Goal: Navigation & Orientation: Understand site structure

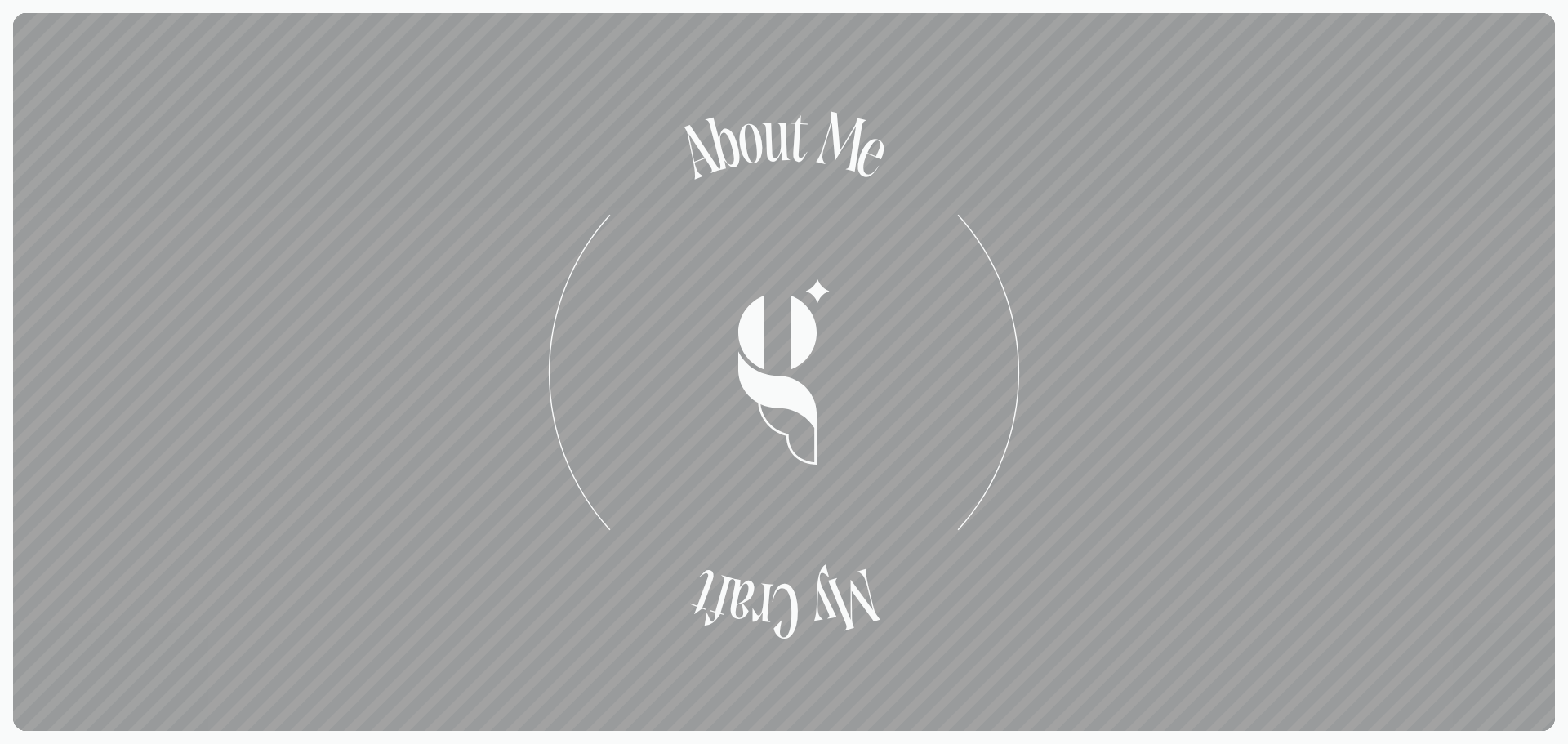
click at [767, 182] on tspan "o" at bounding box center [749, 139] width 36 height 85
click at [575, 249] on icon "A b o u t M e A b o u t M e M y C r a f t M y C r a f t" at bounding box center [784, 372] width 588 height 588
click at [770, 565] on tspan "C" at bounding box center [784, 607] width 28 height 83
